Goal: Task Accomplishment & Management: Use online tool/utility

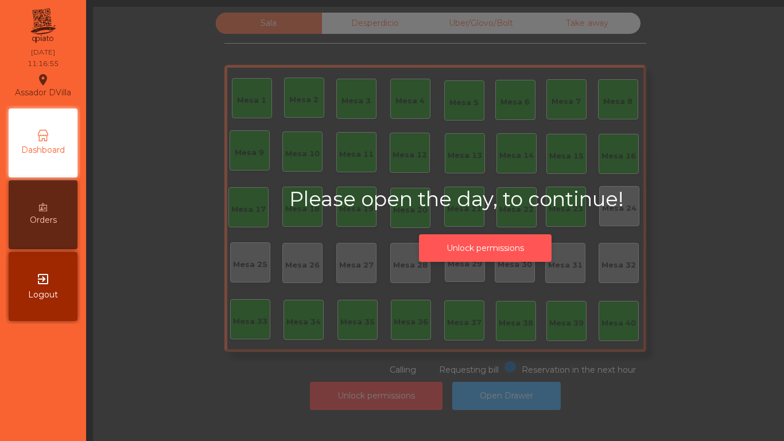
click at [518, 247] on button "Unlock permissions" at bounding box center [485, 248] width 133 height 28
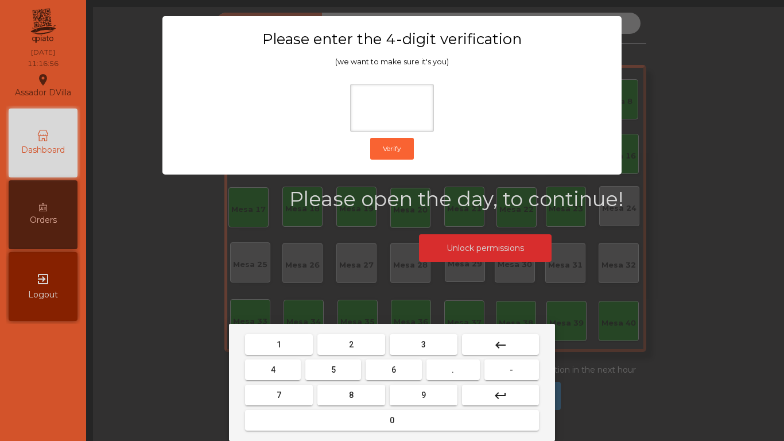
click at [349, 347] on button "2" at bounding box center [352, 344] width 68 height 21
drag, startPoint x: 281, startPoint y: 366, endPoint x: 381, endPoint y: 380, distance: 101.4
click at [281, 366] on button "4" at bounding box center [273, 369] width 56 height 21
click at [393, 376] on button "6" at bounding box center [394, 369] width 56 height 21
click at [433, 400] on button "9" at bounding box center [424, 395] width 68 height 21
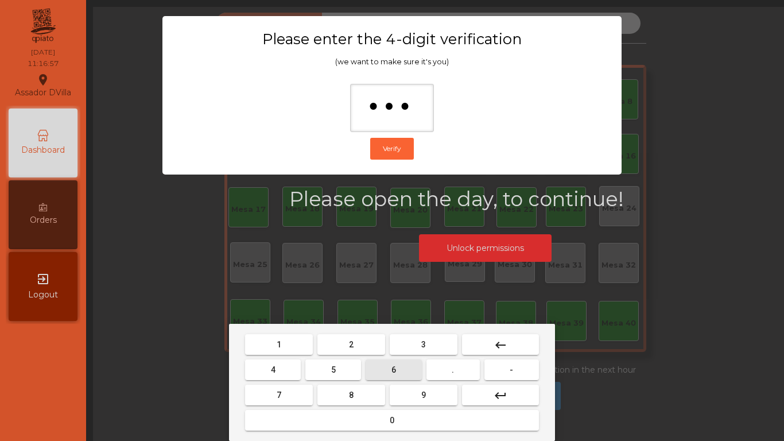
type input "****"
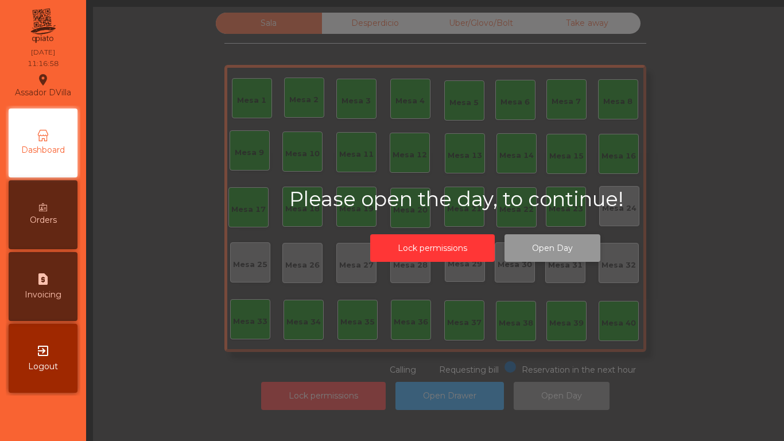
click at [563, 256] on button "Open Day" at bounding box center [553, 248] width 96 height 28
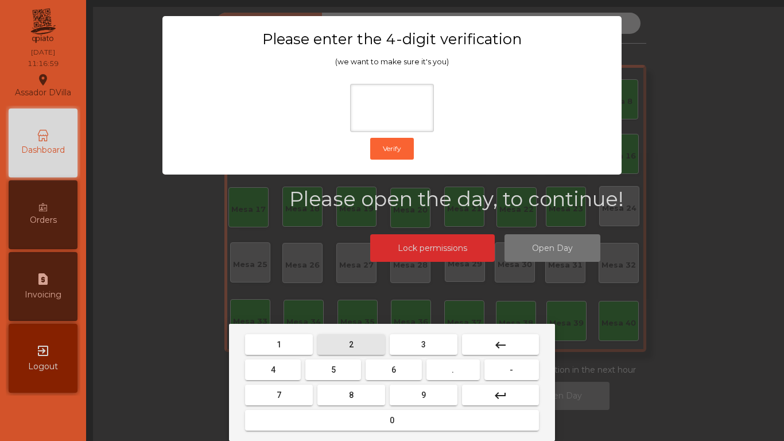
click at [342, 353] on button "2" at bounding box center [352, 344] width 68 height 21
click at [289, 368] on button "4" at bounding box center [273, 369] width 56 height 21
drag, startPoint x: 374, startPoint y: 370, endPoint x: 446, endPoint y: 394, distance: 75.7
click at [386, 374] on button "6" at bounding box center [394, 369] width 56 height 21
click at [446, 395] on button "9" at bounding box center [424, 395] width 68 height 21
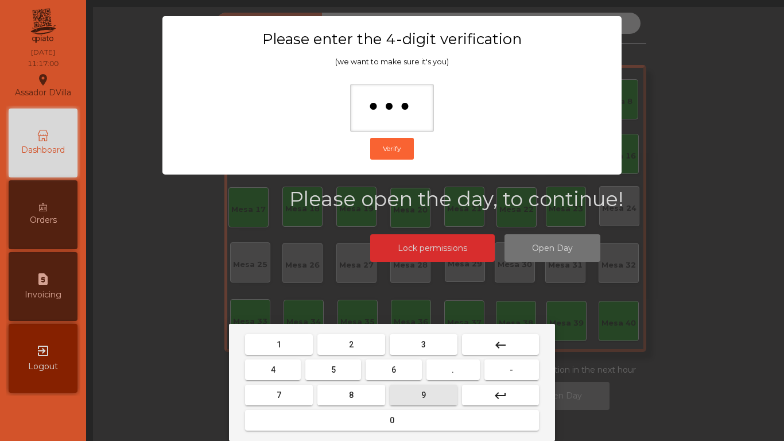
type input "****"
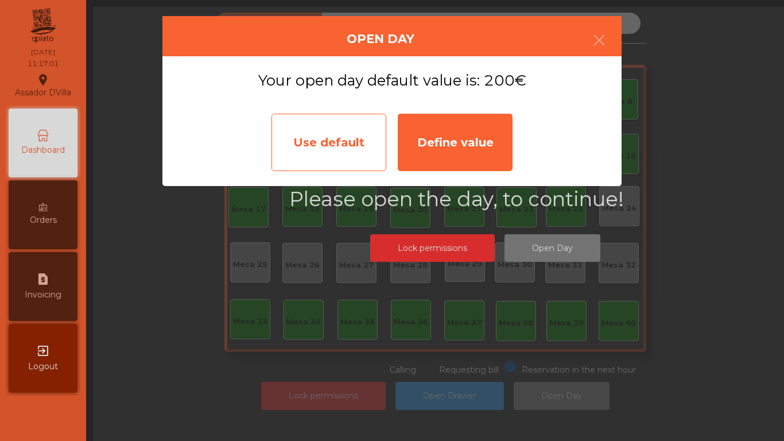
click at [341, 153] on div "Use default" at bounding box center [329, 142] width 115 height 57
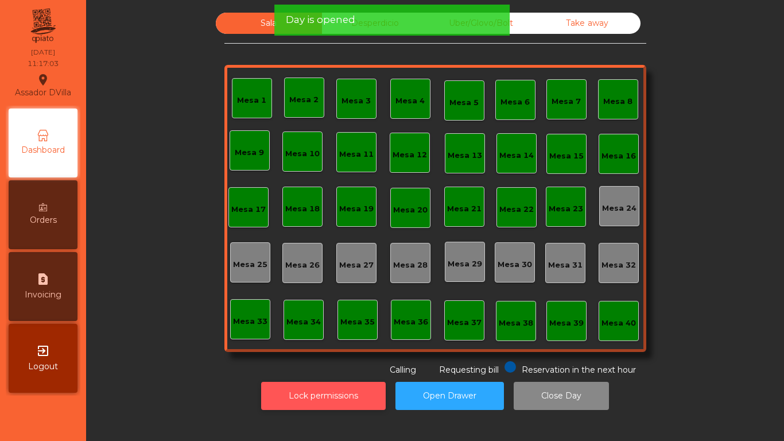
click at [297, 392] on button "Lock permissions" at bounding box center [323, 396] width 125 height 28
